Goal: Task Accomplishment & Management: Manage account settings

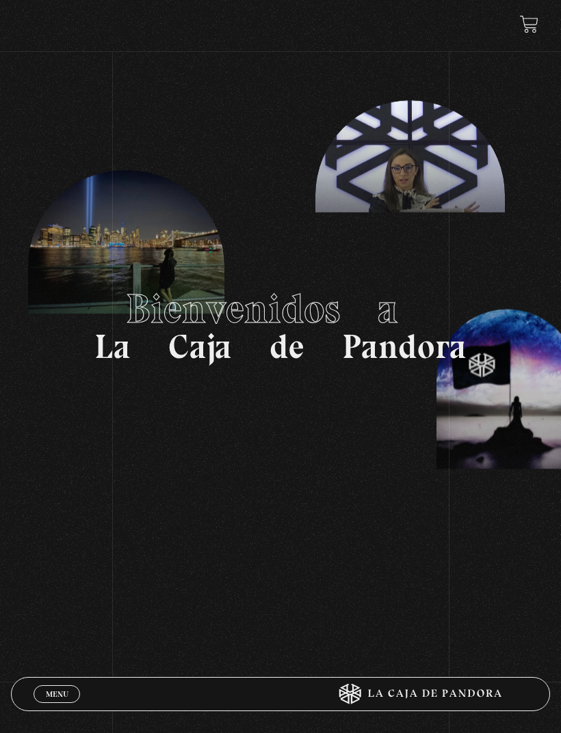
scroll to position [6, 0]
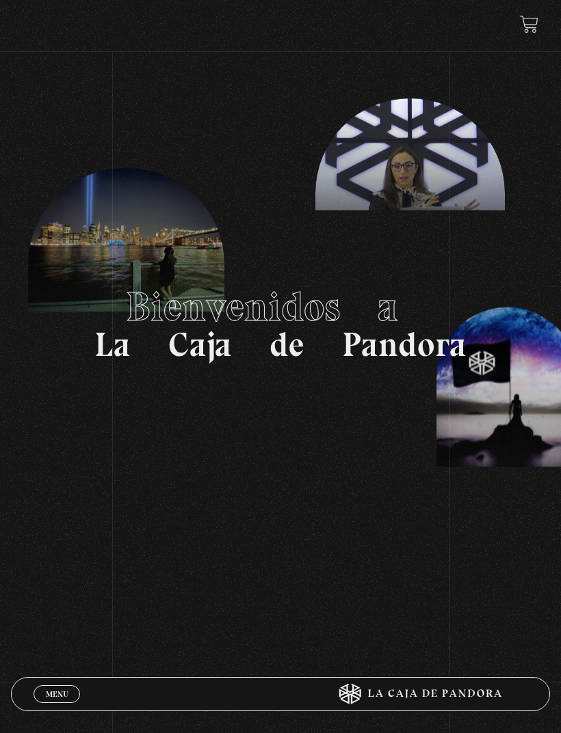
click at [35, 487] on link "Menu Cerrar" at bounding box center [56, 695] width 46 height 18
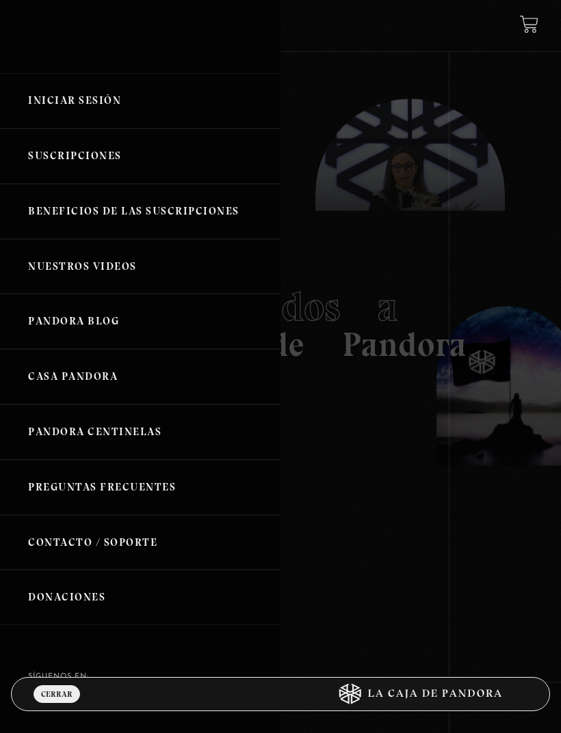
click at [87, 103] on link "Iniciar Sesión" at bounding box center [140, 100] width 280 height 55
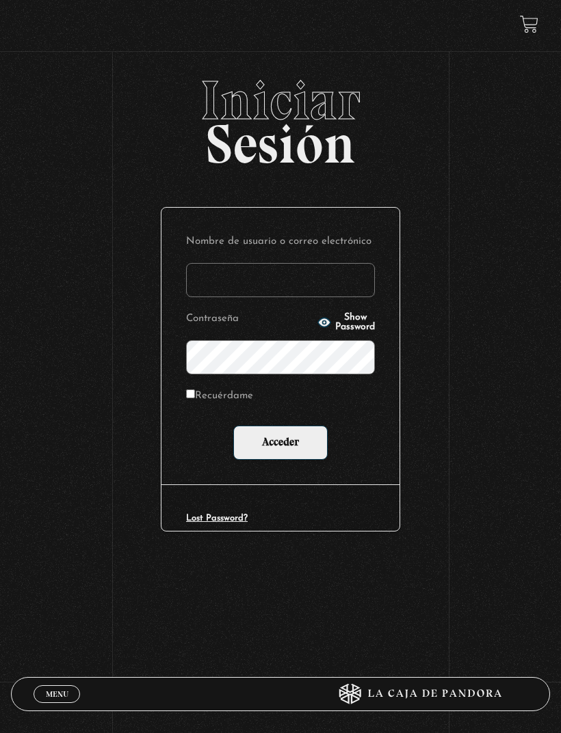
type input "valo2794@gmail.com"
click at [280, 445] on input "Acceder" at bounding box center [280, 443] width 94 height 34
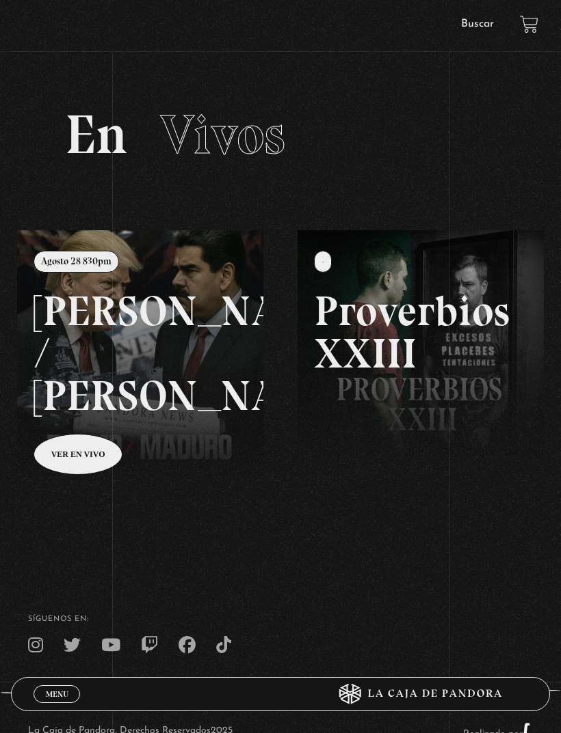
click at [76, 453] on link at bounding box center [297, 596] width 561 height 733
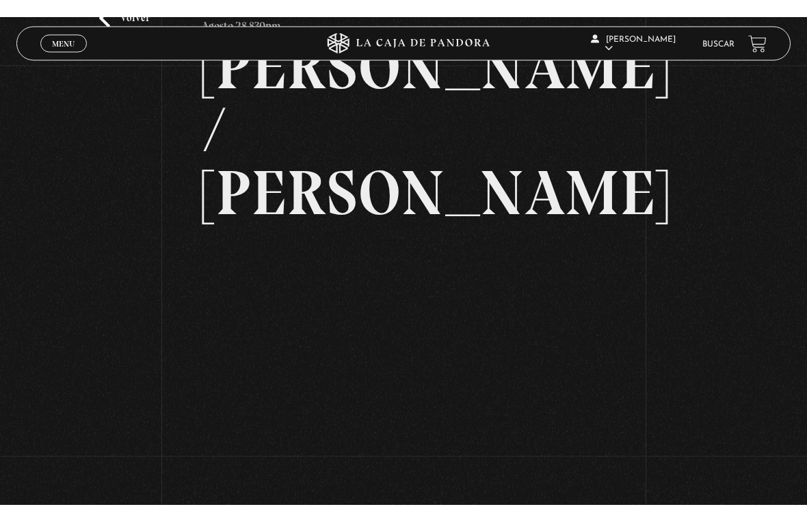
scroll to position [16, 0]
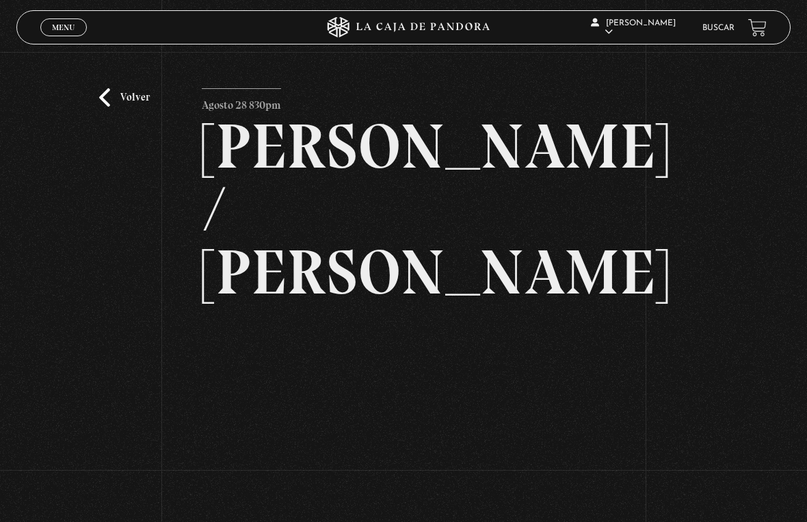
click at [560, 0] on html "ingresar al sitio Ver Video Más Información Solicitar Por favor coloque su disp…" at bounding box center [403, 386] width 807 height 804
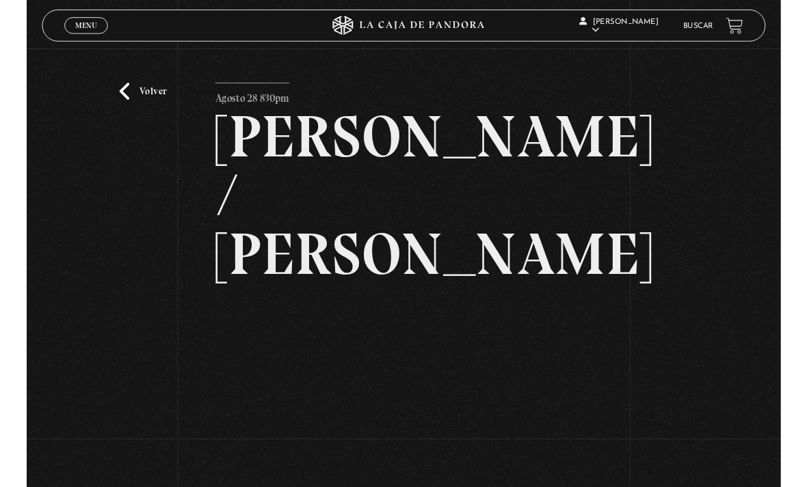
scroll to position [106, 0]
